Goal: Check status

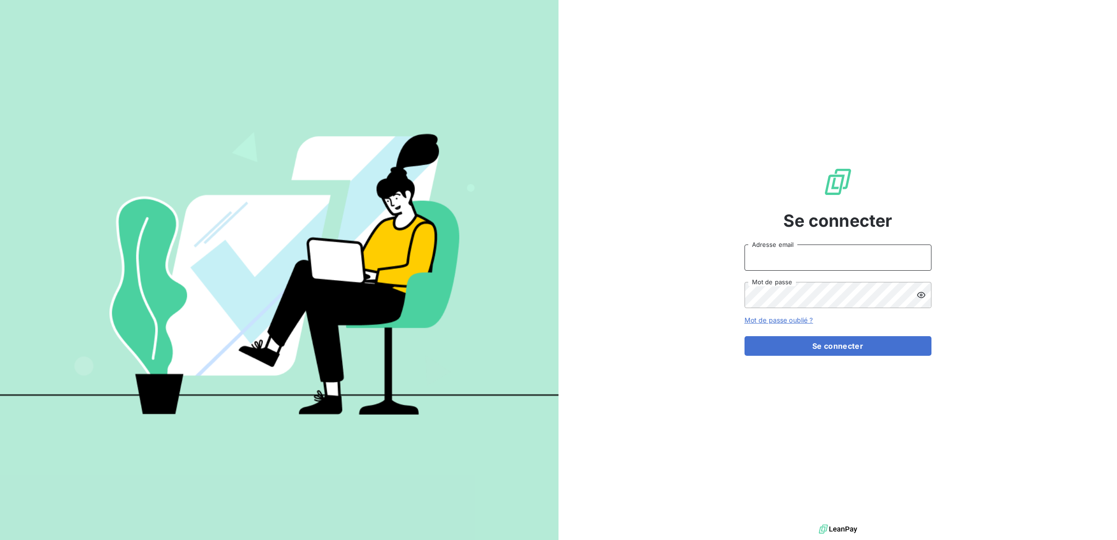
click at [816, 255] on input "Adresse email" at bounding box center [837, 257] width 187 height 26
type input "[EMAIL_ADDRESS][PERSON_NAME][DOMAIN_NAME]"
click at [744, 336] on button "Se connecter" at bounding box center [837, 346] width 187 height 20
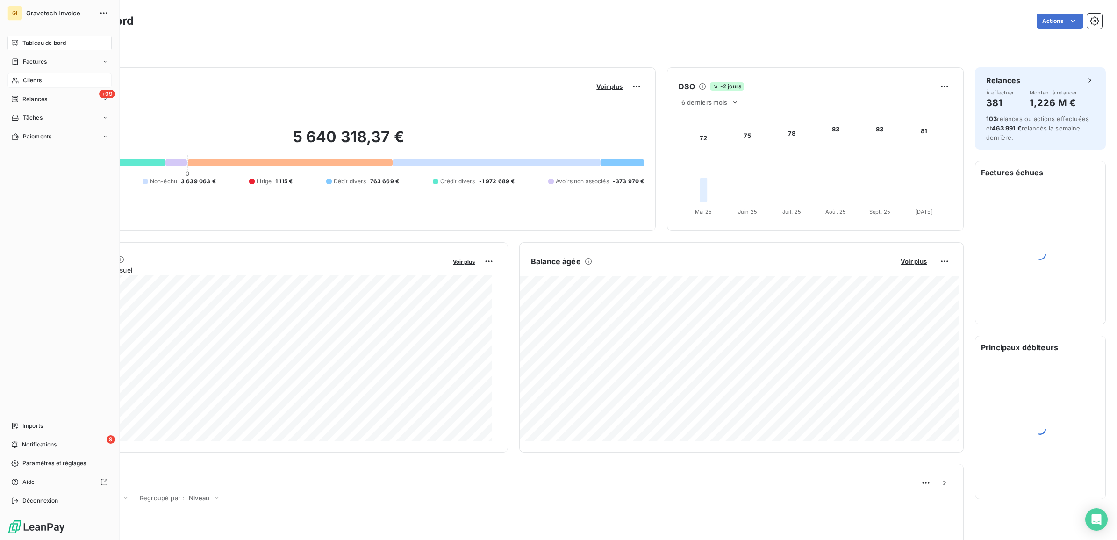
click at [29, 78] on span "Clients" at bounding box center [32, 80] width 19 height 8
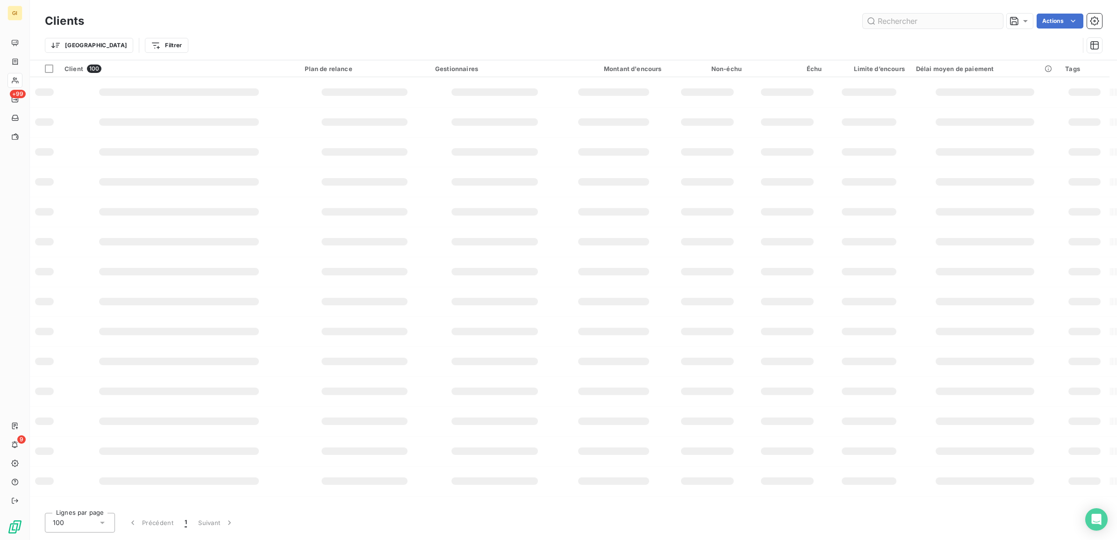
click at [912, 24] on input "text" at bounding box center [932, 21] width 140 height 15
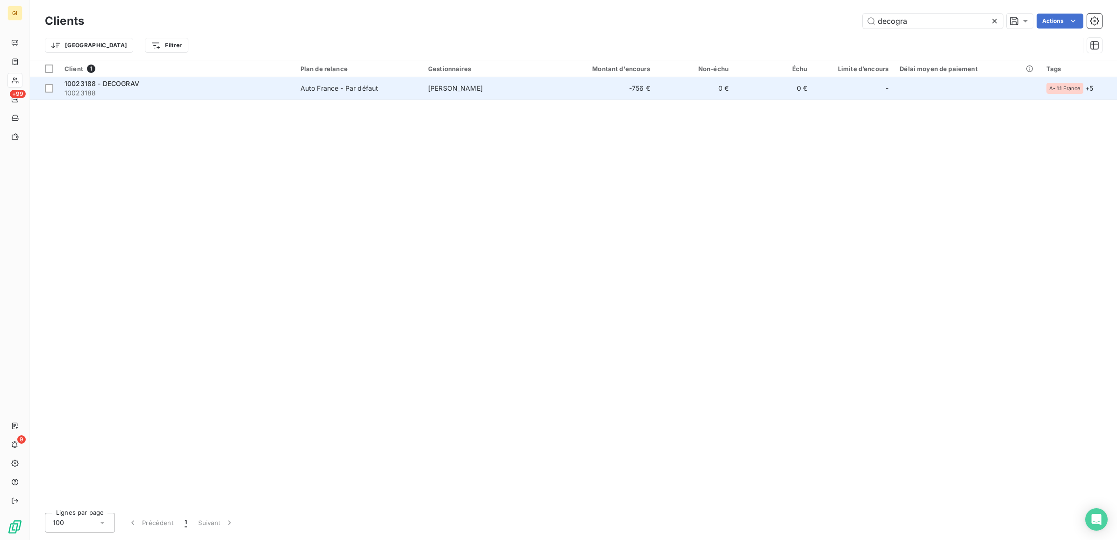
type input "decogra"
click at [724, 85] on td "0 €" at bounding box center [695, 88] width 78 height 22
